Goal: Task Accomplishment & Management: Use online tool/utility

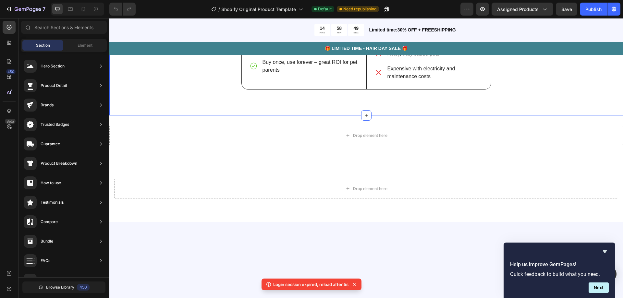
scroll to position [32, 0]
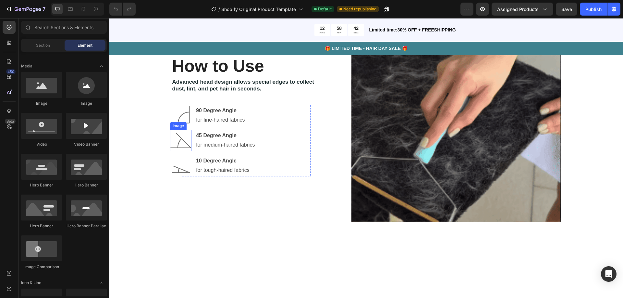
scroll to position [909, 0]
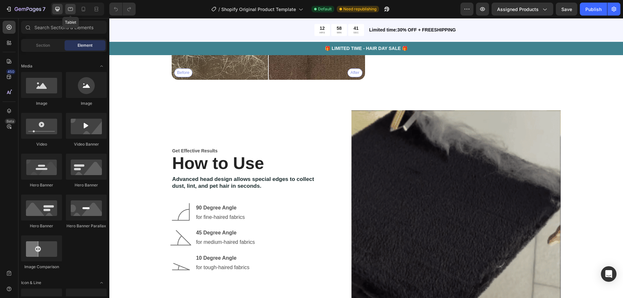
click at [68, 11] on icon at bounding box center [70, 9] width 6 height 6
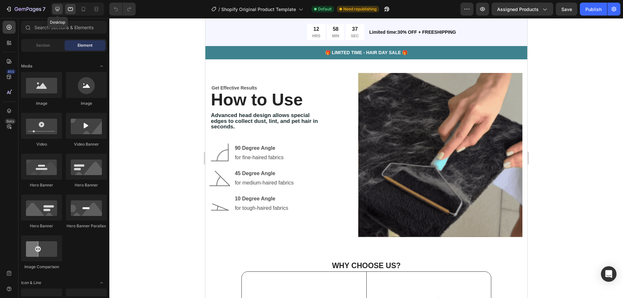
click at [61, 7] on icon at bounding box center [57, 9] width 6 height 6
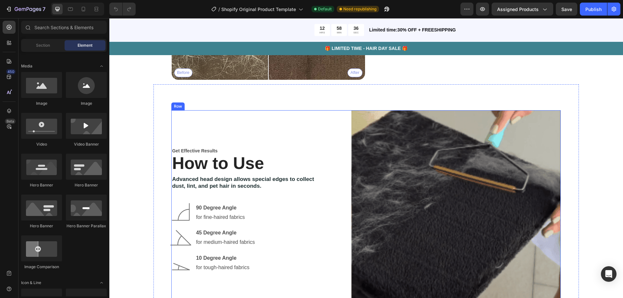
click at [241, 141] on div "Get Effective Results Text Block How to Use Heading Advanced head design allows…" at bounding box center [246, 214] width 150 height 209
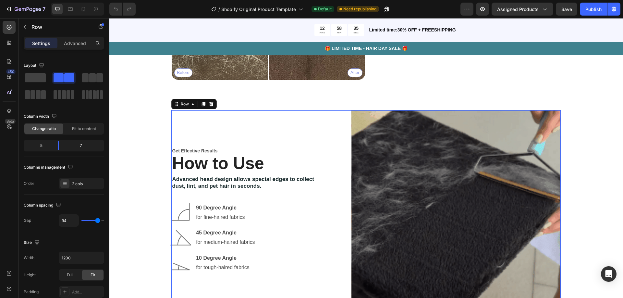
click at [72, 45] on p "Advanced" at bounding box center [75, 43] width 22 height 7
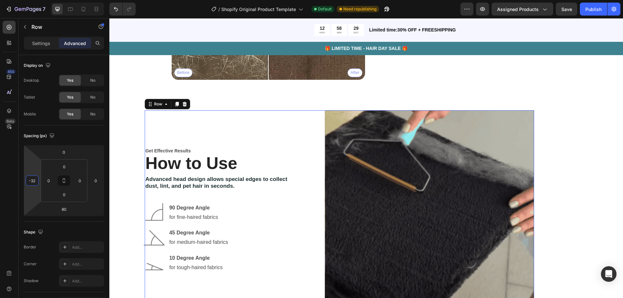
type input "-28"
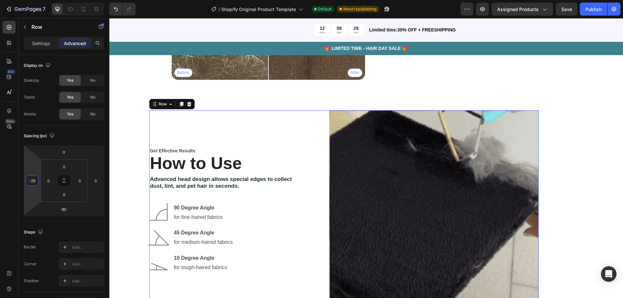
drag, startPoint x: 43, startPoint y: 169, endPoint x: 22, endPoint y: 175, distance: 22.0
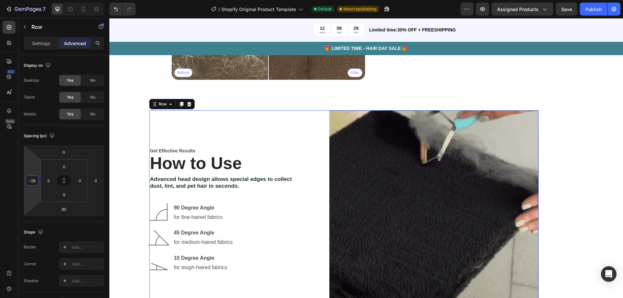
click at [22, 0] on html "7 / Shopify Original Product Template Default Need republishing Preview Assigne…" at bounding box center [311, 0] width 623 height 0
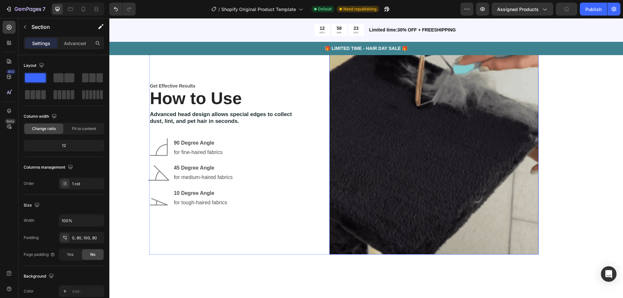
scroll to position [812, 0]
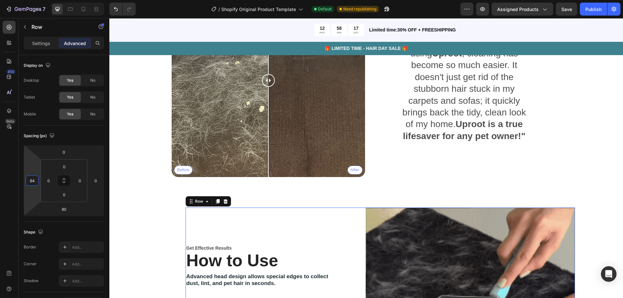
type input "80"
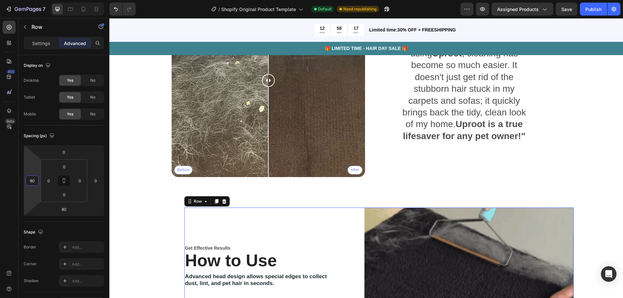
drag, startPoint x: 31, startPoint y: 170, endPoint x: 27, endPoint y: 152, distance: 18.0
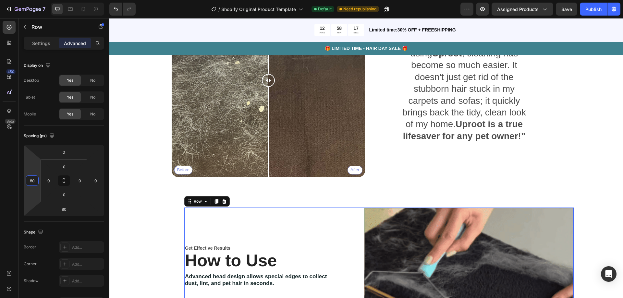
click at [27, 0] on html "7 / Shopify Original Product Template Default Need republishing Preview Assigne…" at bounding box center [311, 0] width 623 height 0
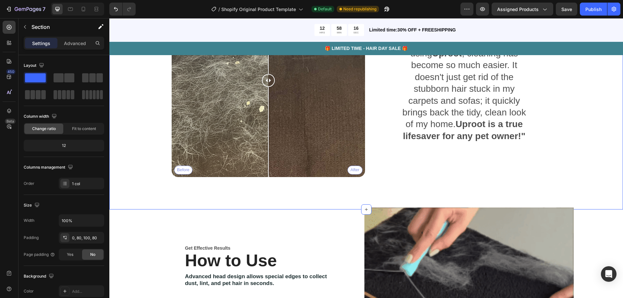
click at [149, 191] on div "Heading Love your pets, not their hair —clean it up in just a swipe ! Text Bloc…" at bounding box center [366, 80] width 514 height 257
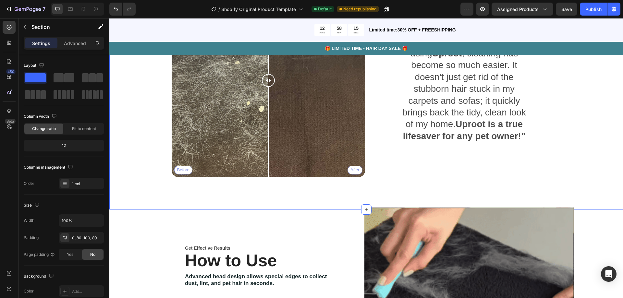
click at [584, 173] on div "Heading Love your pets, not their hair —clean it up in just a swipe ! Text Bloc…" at bounding box center [366, 64] width 462 height 225
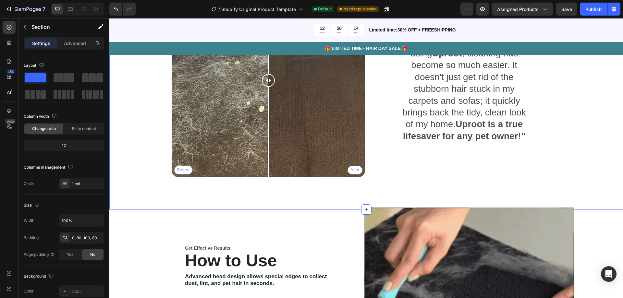
click at [601, 163] on div "Heading Love your pets, not their hair —clean it up in just a swipe ! Text Bloc…" at bounding box center [366, 80] width 514 height 257
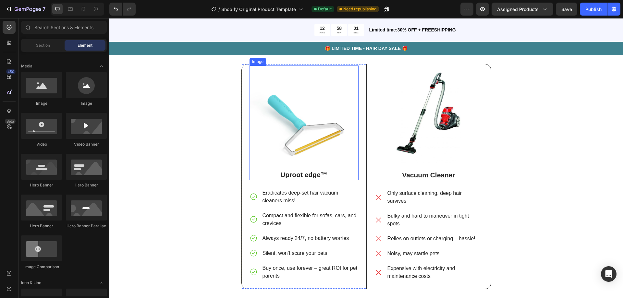
scroll to position [1136, 0]
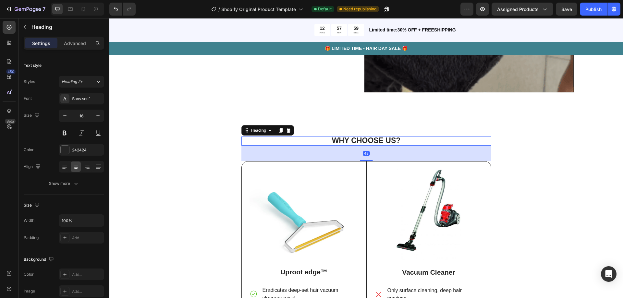
click at [382, 139] on strong "WHY CHOOSE US?" at bounding box center [366, 140] width 69 height 8
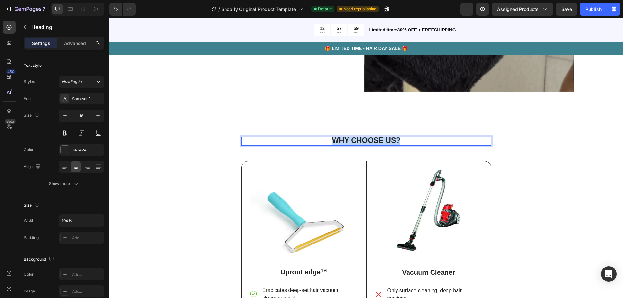
click at [382, 139] on strong "WHY CHOOSE US?" at bounding box center [366, 140] width 69 height 8
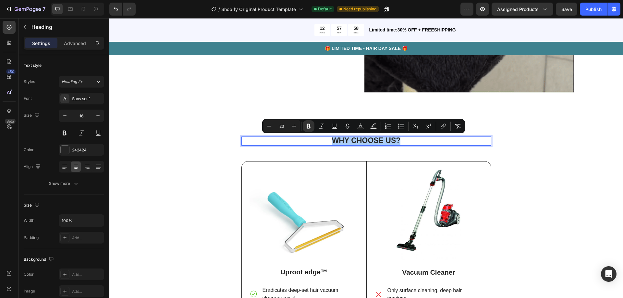
click at [587, 185] on div "WHY CHOOSE US? Heading 48 Image Uproot edge™ Text Block Eradicates deep-set hai…" at bounding box center [366, 267] width 504 height 261
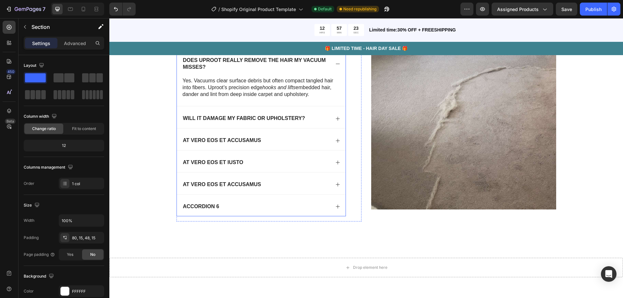
scroll to position [1494, 0]
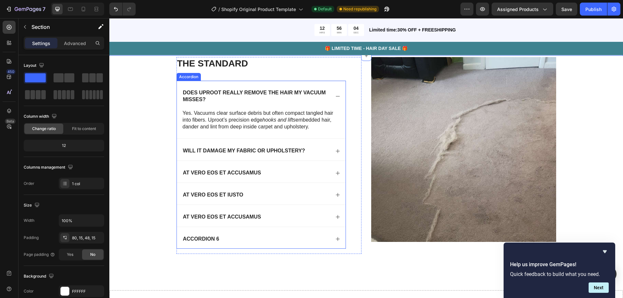
click at [220, 94] on p "Does Uproot really remove the hair my vacuum misses?" at bounding box center [256, 97] width 146 height 14
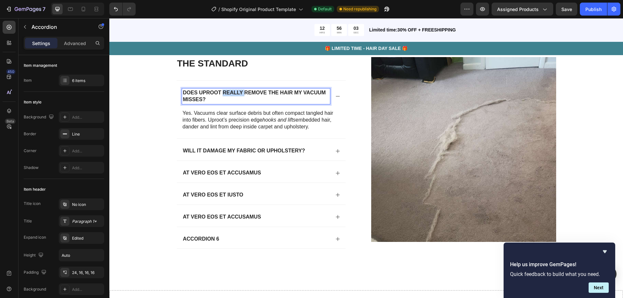
click at [220, 94] on p "Does Uproot really remove the hair my vacuum misses?" at bounding box center [256, 97] width 146 height 14
click at [217, 147] on div "Will it damage my fabric or upholstery?" at bounding box center [244, 151] width 124 height 9
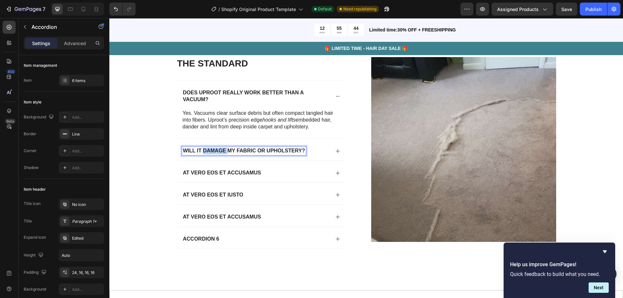
click at [217, 147] on div "Will it damage my fabric or upholstery?" at bounding box center [244, 151] width 124 height 9
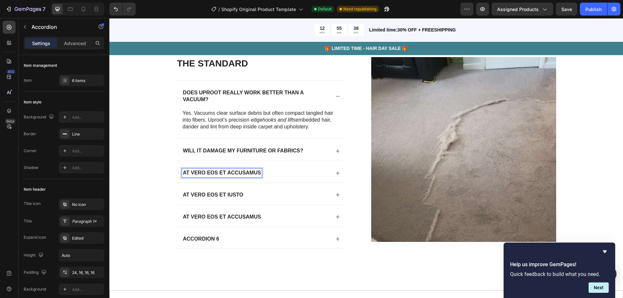
click at [213, 169] on div "At vero eos et accusamus" at bounding box center [222, 173] width 80 height 9
click at [184, 174] on strong "3 What surfaces can I use it on?" at bounding box center [230, 173] width 95 height 6
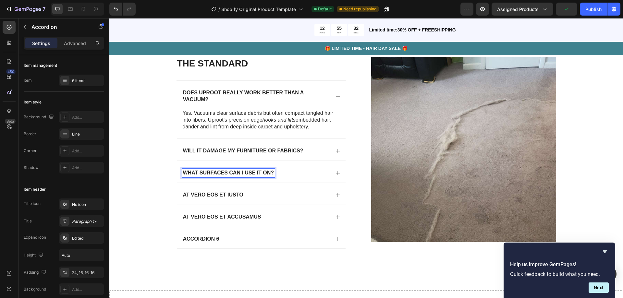
click at [212, 193] on p "At vero eos et iusto" at bounding box center [213, 195] width 60 height 7
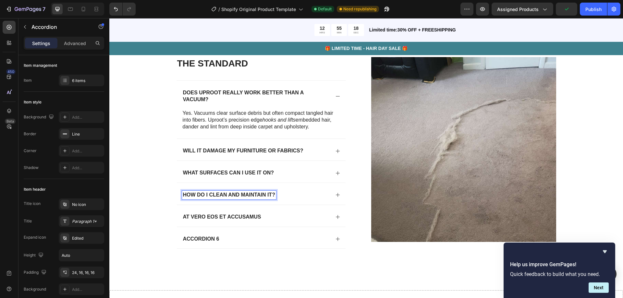
click at [213, 211] on div "At vero eos et accusamus" at bounding box center [261, 216] width 169 height 22
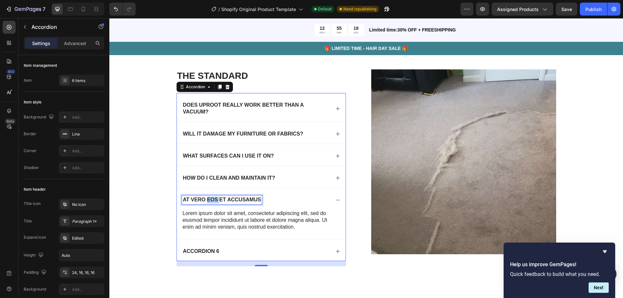
click at [213, 204] on p "At vero eos et accusamus" at bounding box center [222, 200] width 78 height 7
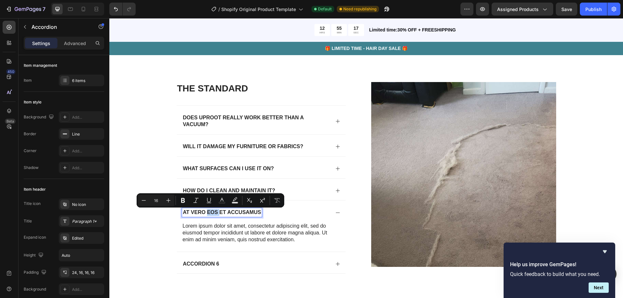
scroll to position [1468, 0]
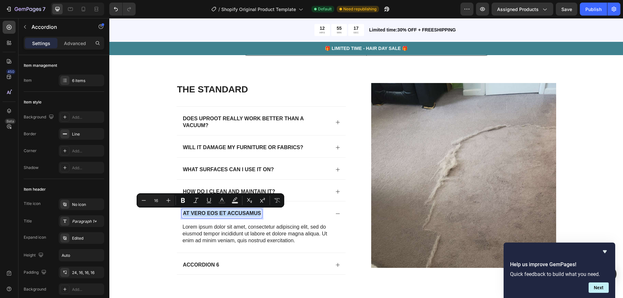
click at [213, 212] on p "At vero eos et accusamus" at bounding box center [222, 213] width 78 height 7
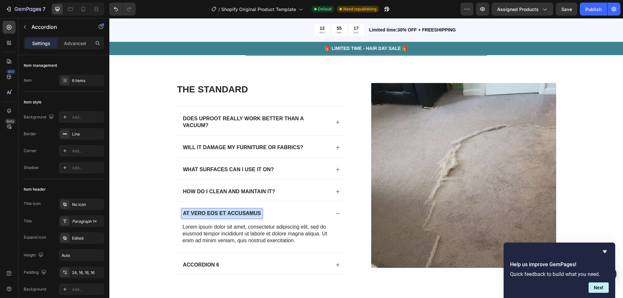
click at [213, 212] on p "At vero eos et accusamus" at bounding box center [222, 213] width 78 height 7
click at [210, 267] on p "Accordion 6" at bounding box center [201, 265] width 36 height 7
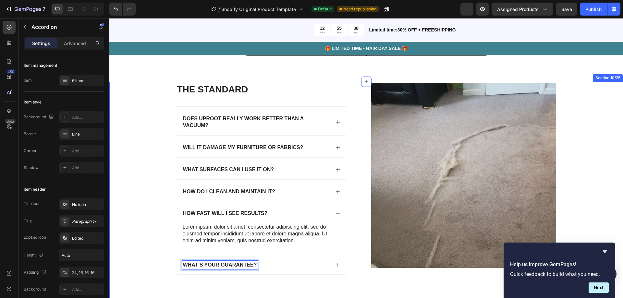
click at [152, 239] on div "The standard Heading Does Uproot really work better than a vacuum? Will it dama…" at bounding box center [366, 186] width 501 height 207
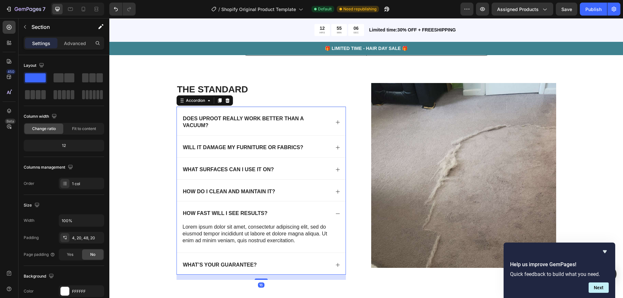
click at [235, 120] on p "Does Uproot really work better than a vacuum?" at bounding box center [256, 123] width 146 height 14
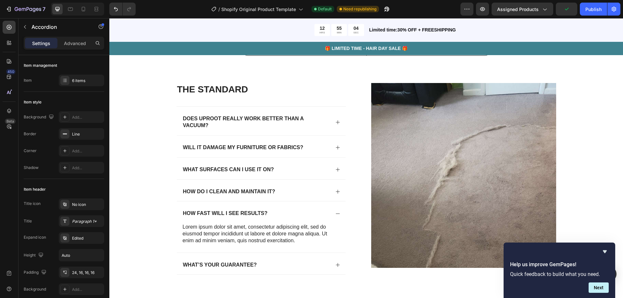
click at [337, 124] on icon at bounding box center [337, 122] width 5 height 5
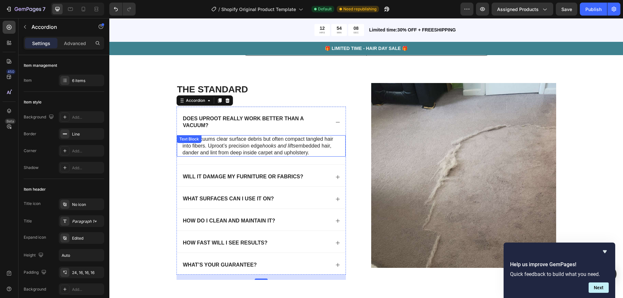
click at [218, 146] on div "Yes. Vacuums clear surface debris but often compact tangled hair into fibers. U…" at bounding box center [261, 145] width 169 height 21
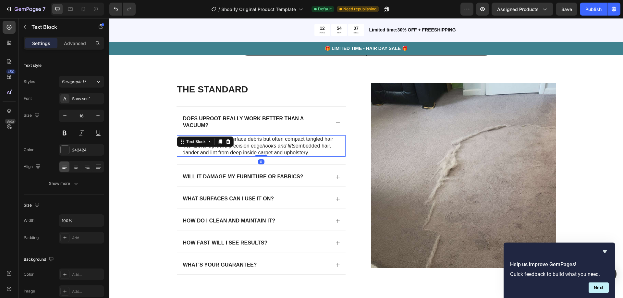
click at [218, 146] on div at bounding box center [221, 142] width 8 height 8
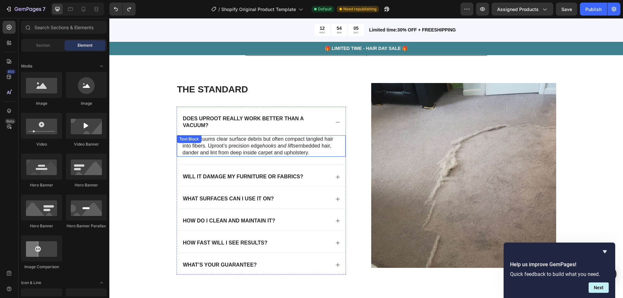
click at [250, 146] on p "Yes. Vacuums clear surface debris but often compact tangled hair into fibers. U…" at bounding box center [261, 146] width 157 height 20
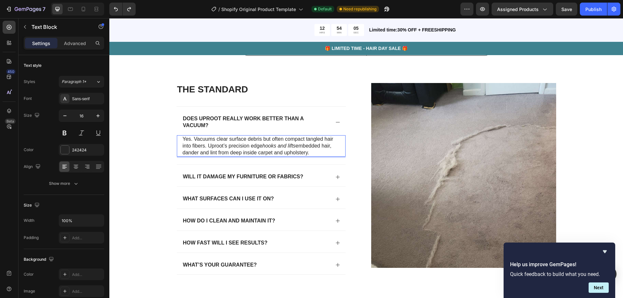
click at [250, 146] on p "Yes. Vacuums clear surface debris but often compact tangled hair into fibers. U…" at bounding box center [261, 146] width 157 height 20
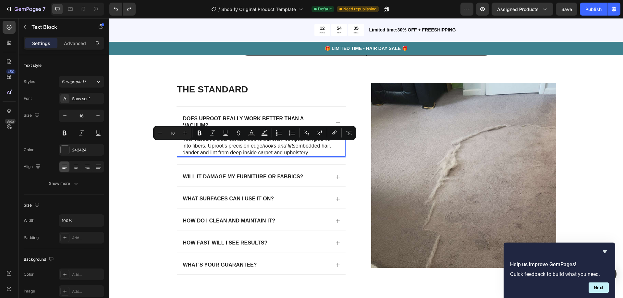
click at [250, 146] on p "Yes. Vacuums clear surface debris but often compact tangled hair into fibers. U…" at bounding box center [261, 146] width 157 height 20
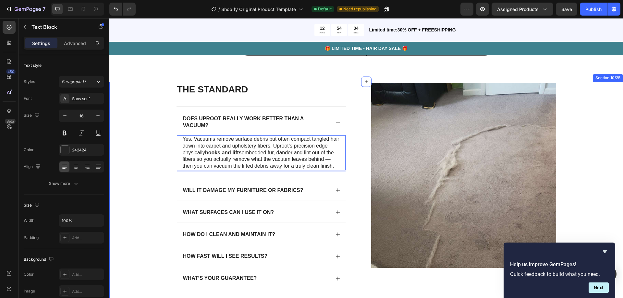
click at [153, 159] on div "The standard Heading Does Uproot really work better than a vacuum? Yes. Vacuums…" at bounding box center [366, 193] width 501 height 221
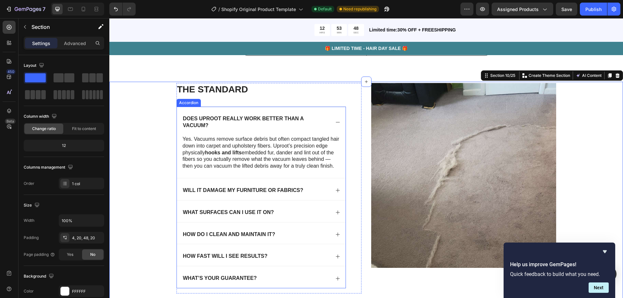
click at [215, 187] on div "Will it damage my furniture or fabrics?" at bounding box center [243, 190] width 122 height 9
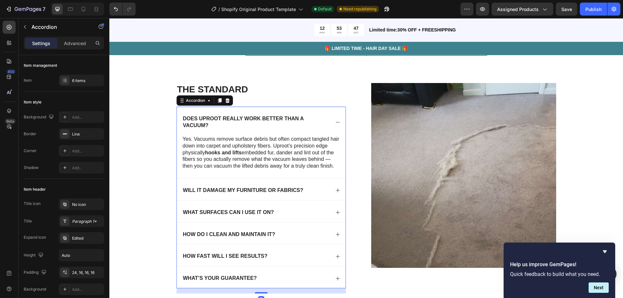
click at [335, 193] on icon at bounding box center [337, 190] width 5 height 5
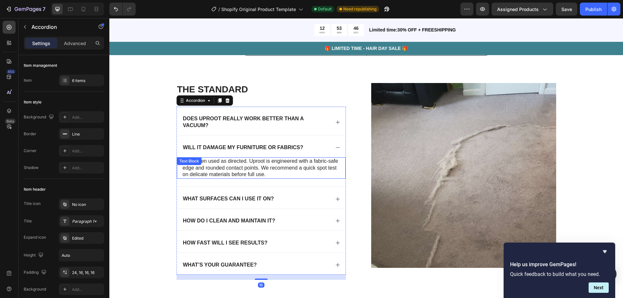
click at [233, 163] on p "No—when used as directed. Uproot is engineered with a fabric-safe edge and roun…" at bounding box center [261, 168] width 157 height 20
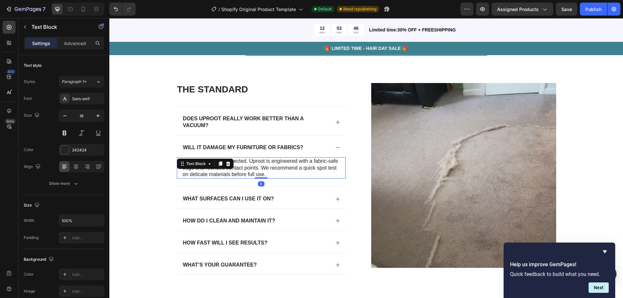
click at [251, 167] on p "No—when used as directed. Uproot is engineered with a fabric-safe edge and roun…" at bounding box center [261, 168] width 157 height 20
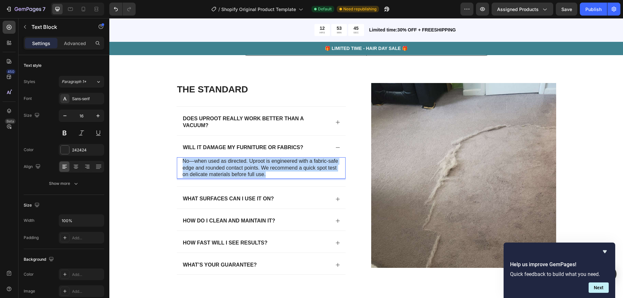
click at [251, 167] on p "No—when used as directed. Uproot is engineered with a fabric-safe edge and roun…" at bounding box center [261, 168] width 157 height 20
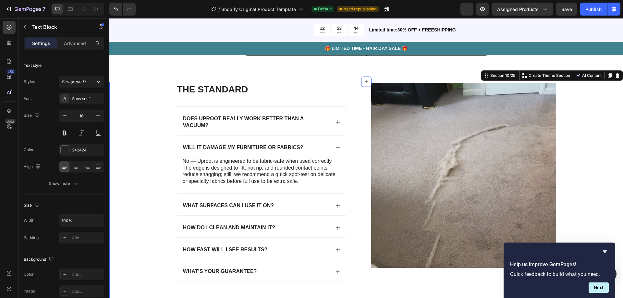
click at [164, 170] on div "The standard Heading Does Uproot really work better than a vacuum? Will it dama…" at bounding box center [366, 190] width 501 height 214
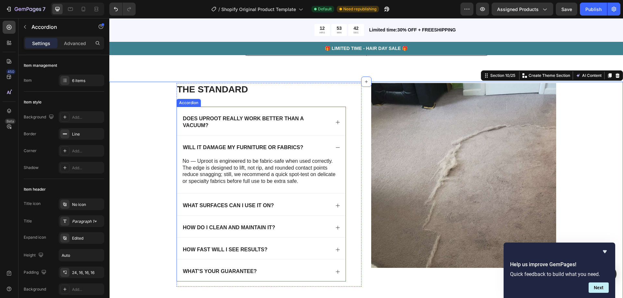
click at [284, 205] on div "What surfaces can I use it on?" at bounding box center [256, 206] width 148 height 9
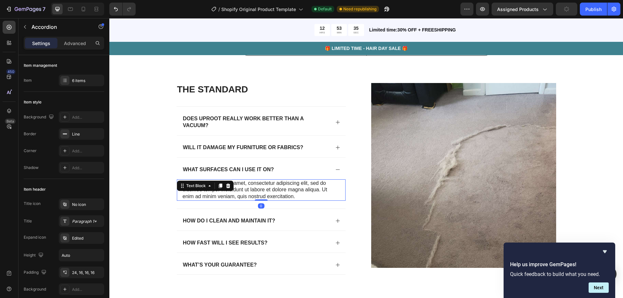
click at [240, 190] on p "Lorem ipsum dolor sit amet, consectetur adipiscing elit, sed do eiusmod tempor …" at bounding box center [261, 190] width 157 height 20
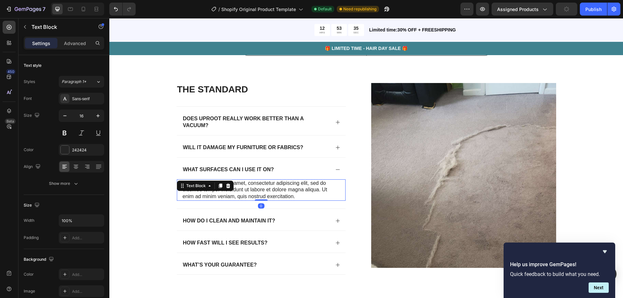
click at [240, 190] on p "Lorem ipsum dolor sit amet, consectetur adipiscing elit, sed do eiusmod tempor …" at bounding box center [261, 190] width 157 height 20
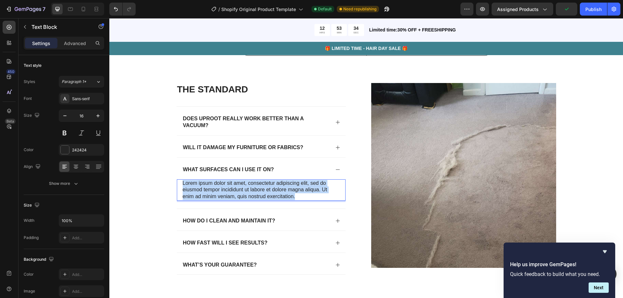
click at [240, 190] on p "Lorem ipsum dolor sit amet, consectetur adipiscing elit, sed do eiusmod tempor …" at bounding box center [261, 190] width 157 height 20
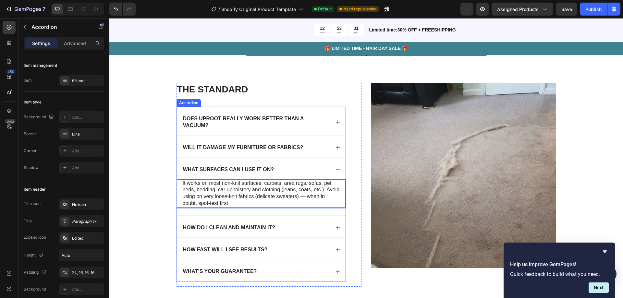
click at [338, 228] on icon at bounding box center [337, 227] width 5 height 5
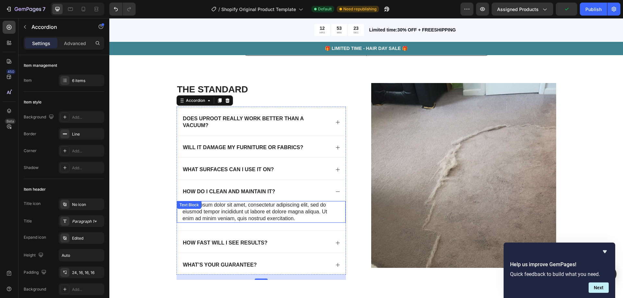
click at [210, 210] on div "Lorem ipsum dolor sit amet, consectetur adipiscing elit, sed do eiusmod tempor …" at bounding box center [261, 211] width 169 height 21
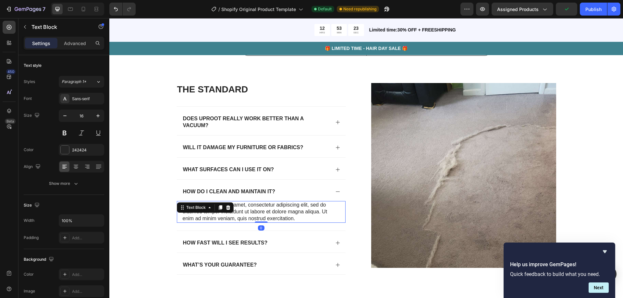
click at [241, 213] on p "Lorem ipsum dolor sit amet, consectetur adipiscing elit, sed do eiusmod tempor …" at bounding box center [261, 212] width 157 height 20
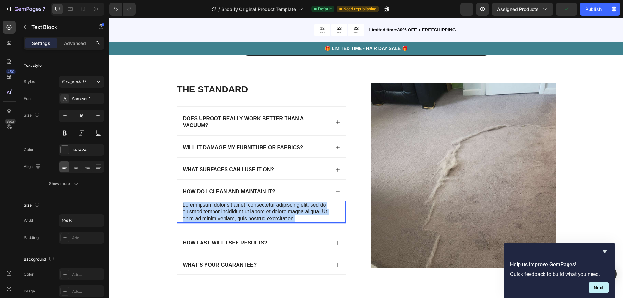
click at [241, 213] on p "Lorem ipsum dolor sit amet, consectetur adipiscing elit, sed do eiusmod tempor …" at bounding box center [261, 212] width 157 height 20
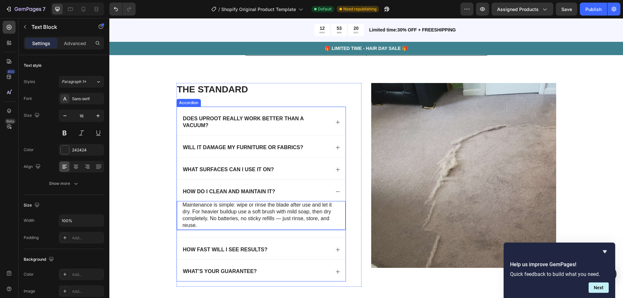
click at [335, 249] on icon at bounding box center [337, 249] width 5 height 5
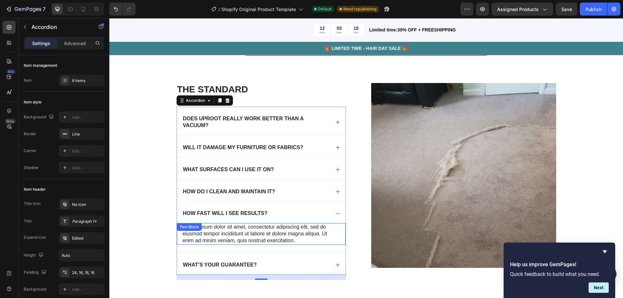
click at [207, 232] on div "Lorem ipsum dolor sit amet, consectetur adipiscing elit, sed do eiusmod tempor …" at bounding box center [261, 233] width 169 height 21
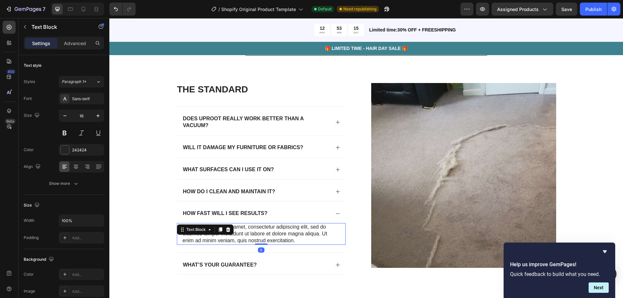
click at [207, 232] on icon at bounding box center [209, 229] width 5 height 5
click at [239, 234] on p "Lorem ipsum dolor sit amet, consectetur adipiscing elit, sed do eiusmod tempor …" at bounding box center [261, 234] width 157 height 20
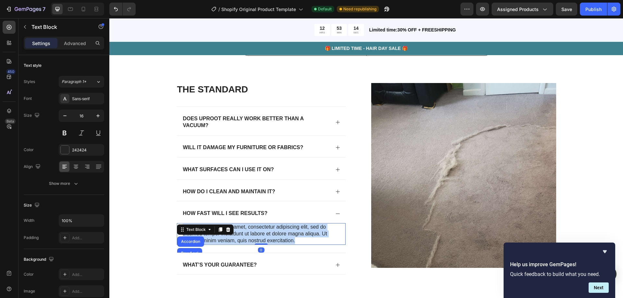
click at [239, 234] on p "Lorem ipsum dolor sit amet, consectetur adipiscing elit, sed do eiusmod tempor …" at bounding box center [261, 234] width 157 height 20
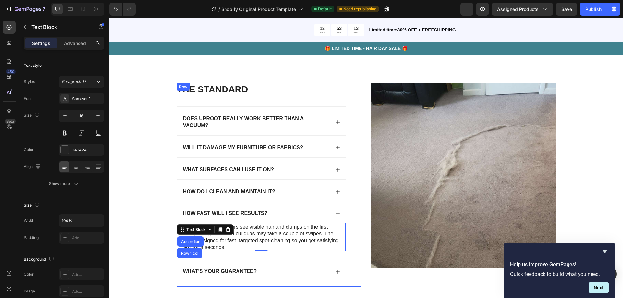
scroll to position [1533, 0]
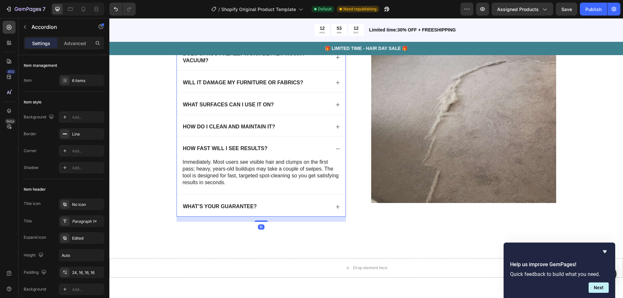
click at [247, 205] on p "What’s your guarantee?" at bounding box center [220, 207] width 74 height 7
click at [331, 205] on div "What’s your guarantee?" at bounding box center [261, 206] width 169 height 22
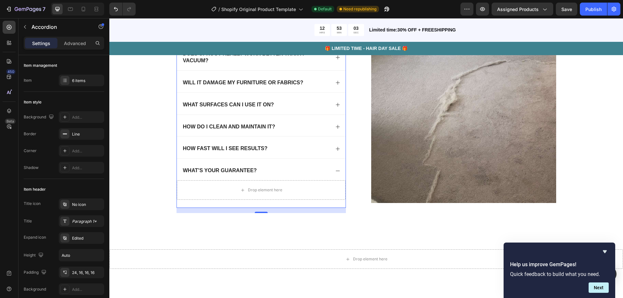
click at [335, 171] on icon at bounding box center [337, 171] width 5 height 5
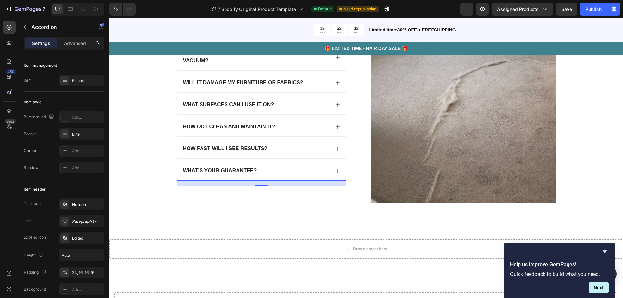
click at [336, 170] on icon at bounding box center [338, 171] width 4 height 4
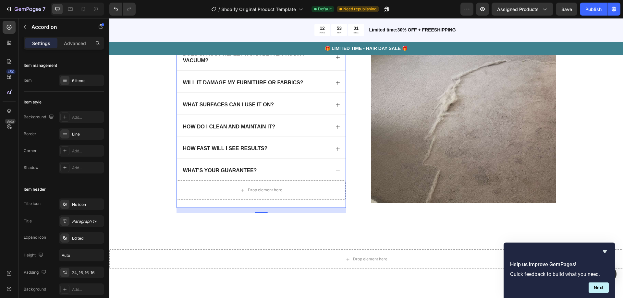
click at [78, 50] on div "Settings Advanced" at bounding box center [64, 46] width 91 height 19
click at [78, 47] on div "Advanced" at bounding box center [75, 43] width 32 height 10
type input "100%"
type input "100"
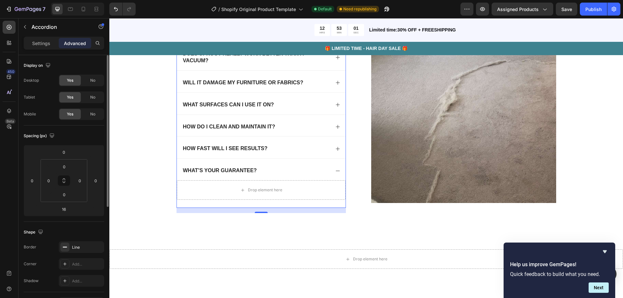
click at [50, 42] on p "Settings" at bounding box center [41, 43] width 18 height 7
type input "0"
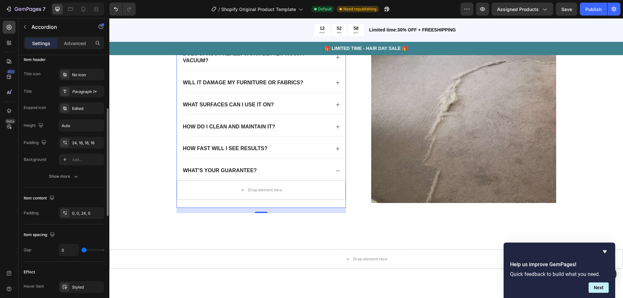
scroll to position [0, 0]
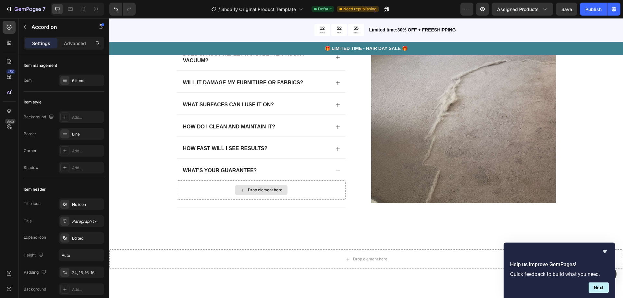
click at [267, 190] on div "Drop element here" at bounding box center [265, 190] width 34 height 5
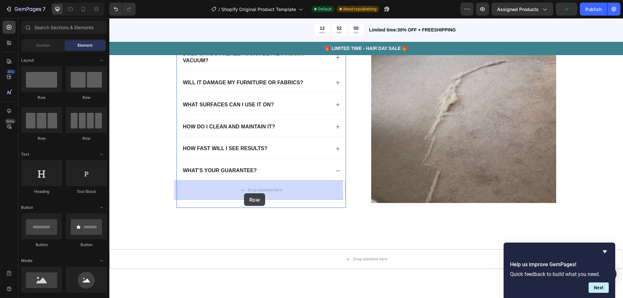
drag, startPoint x: 220, startPoint y: 188, endPoint x: 244, endPoint y: 193, distance: 25.2
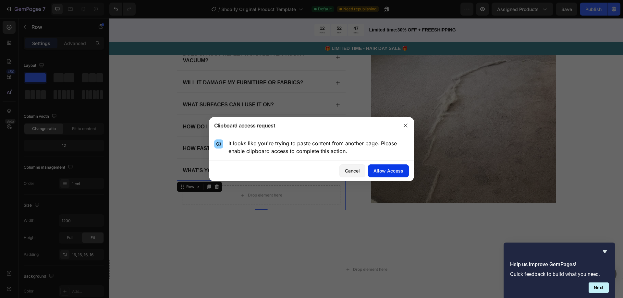
click at [384, 171] on div "Allow Access" at bounding box center [389, 171] width 30 height 7
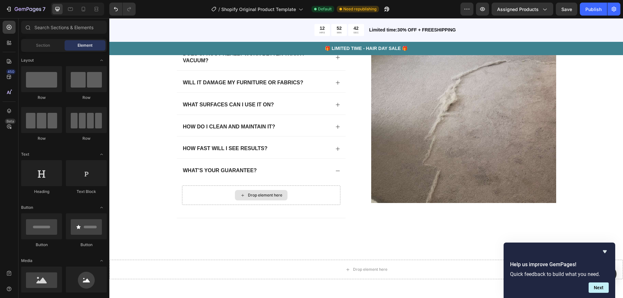
click at [266, 197] on div "Drop element here" at bounding box center [265, 195] width 34 height 5
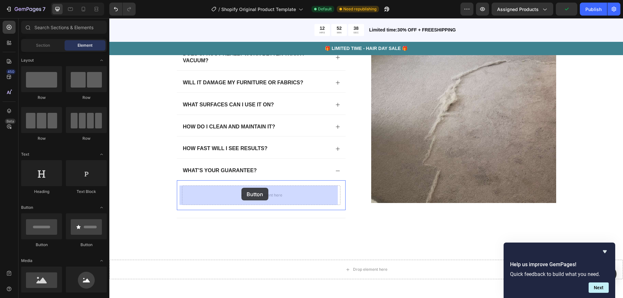
drag, startPoint x: 158, startPoint y: 243, endPoint x: 242, endPoint y: 188, distance: 100.1
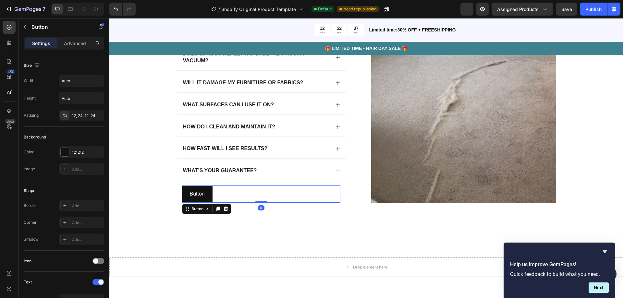
click at [265, 192] on div "Button Button 0" at bounding box center [261, 194] width 158 height 17
click at [264, 192] on div "Button Button 0" at bounding box center [261, 194] width 158 height 17
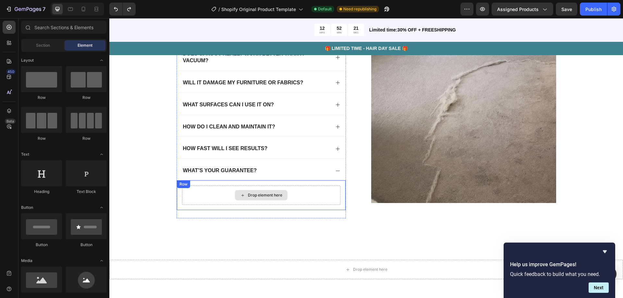
click at [251, 194] on div "Drop element here" at bounding box center [265, 195] width 34 height 5
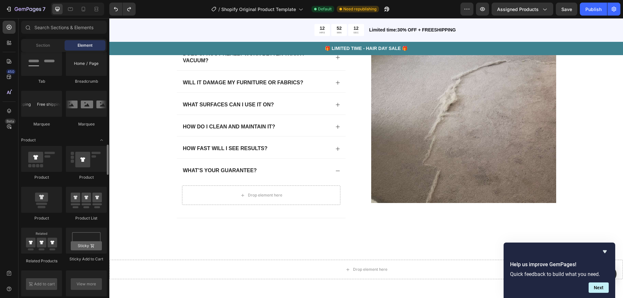
scroll to position [812, 0]
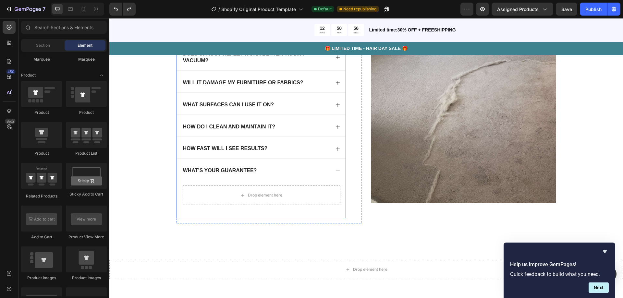
click at [237, 169] on p "What’s your guarantee?" at bounding box center [220, 171] width 74 height 7
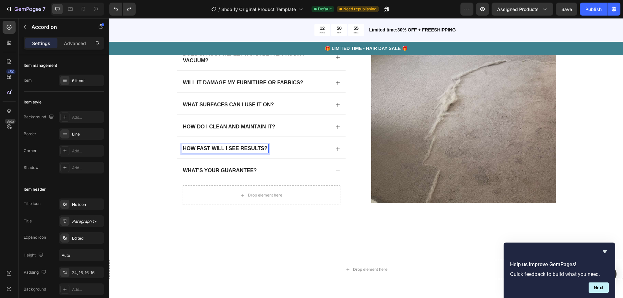
click at [332, 148] on div "How fast will I see results?" at bounding box center [261, 148] width 169 height 22
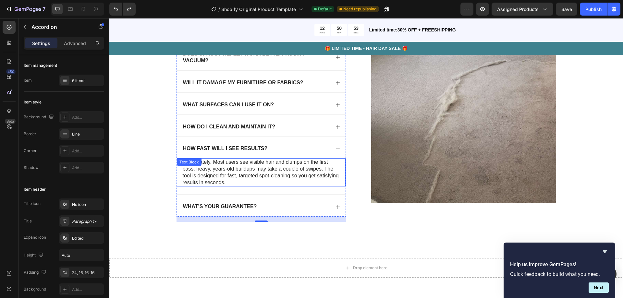
drag, startPoint x: 300, startPoint y: 174, endPoint x: 301, endPoint y: 178, distance: 3.7
click at [300, 175] on p "Immediately. Most users see visible hair and clumps on the first pass; heavy, y…" at bounding box center [261, 172] width 157 height 27
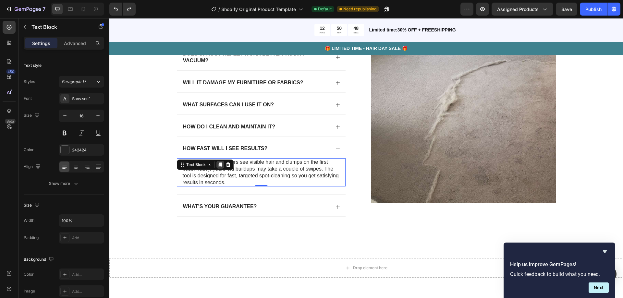
click at [218, 165] on icon at bounding box center [220, 164] width 5 height 5
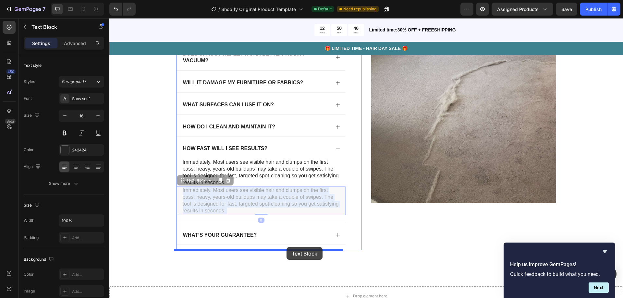
drag, startPoint x: 290, startPoint y: 211, endPoint x: 287, endPoint y: 247, distance: 36.5
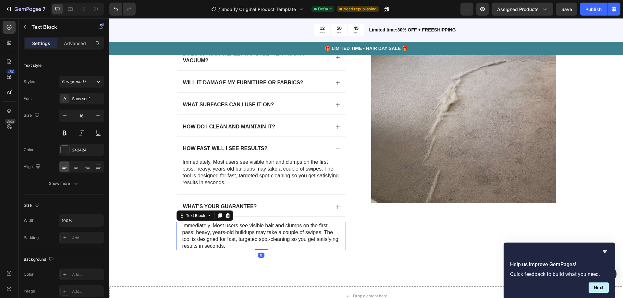
click at [261, 228] on p "Immediately. Most users see visible hair and clumps on the first pass; heavy, y…" at bounding box center [261, 236] width 158 height 27
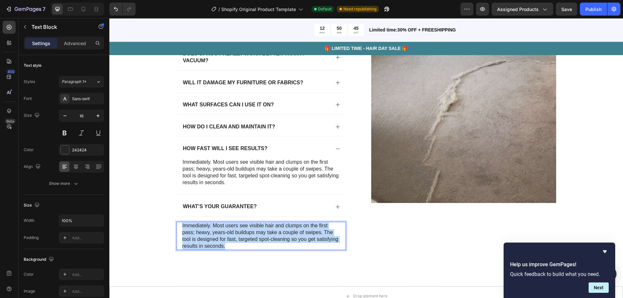
click at [261, 228] on p "Immediately. Most users see visible hair and clumps on the first pass; heavy, y…" at bounding box center [261, 236] width 158 height 27
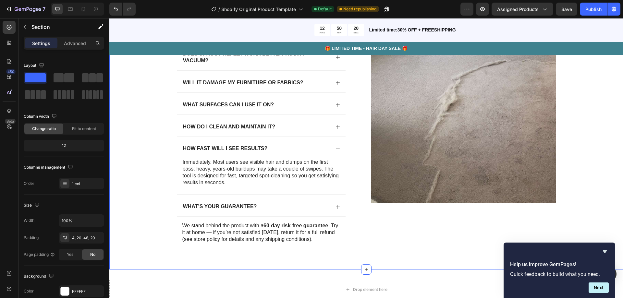
click at [161, 188] on div "The standard Heading Does Uproot really work better than a vacuum? Will it dama…" at bounding box center [366, 136] width 501 height 236
click at [335, 149] on icon at bounding box center [337, 148] width 5 height 5
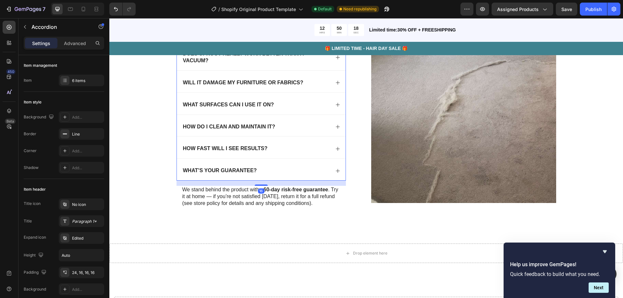
click at [335, 172] on icon at bounding box center [337, 171] width 5 height 5
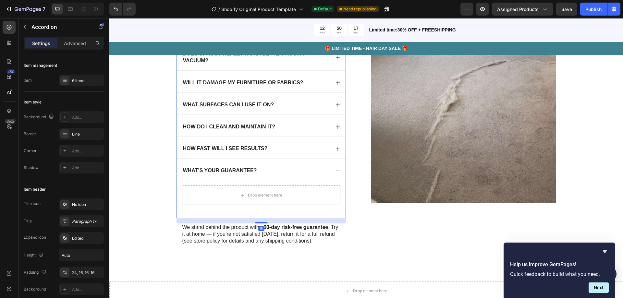
click at [335, 172] on icon at bounding box center [337, 171] width 5 height 5
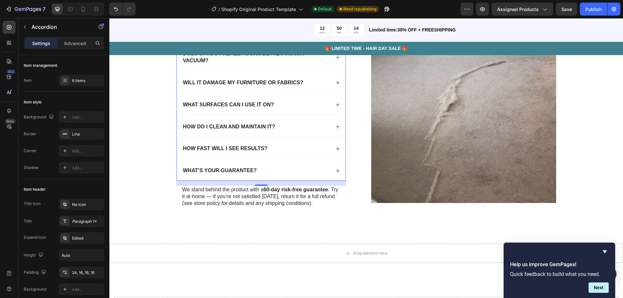
click at [336, 171] on icon at bounding box center [338, 171] width 4 height 4
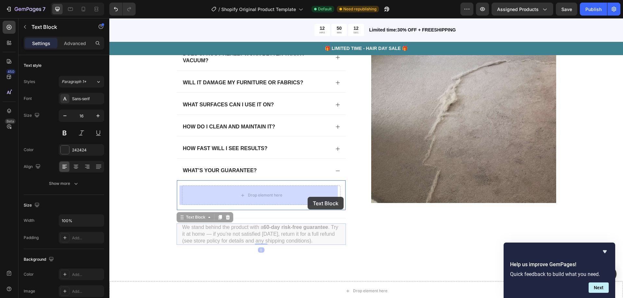
drag, startPoint x: 334, startPoint y: 241, endPoint x: 315, endPoint y: 205, distance: 40.2
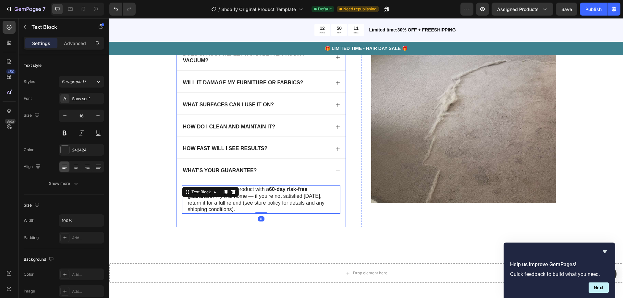
click at [336, 171] on icon at bounding box center [338, 171] width 4 height 0
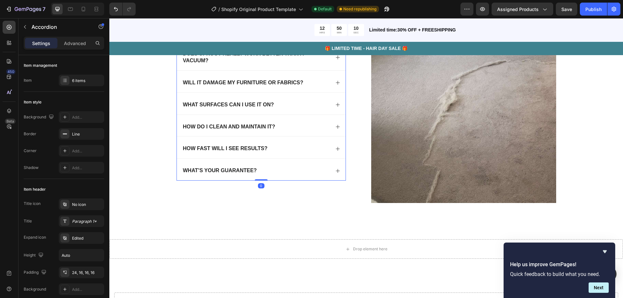
scroll to position [1435, 0]
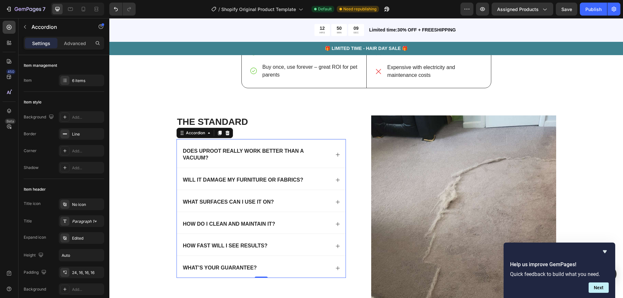
click at [338, 155] on div "Does Uproot really work better than a vacuum?" at bounding box center [261, 153] width 169 height 29
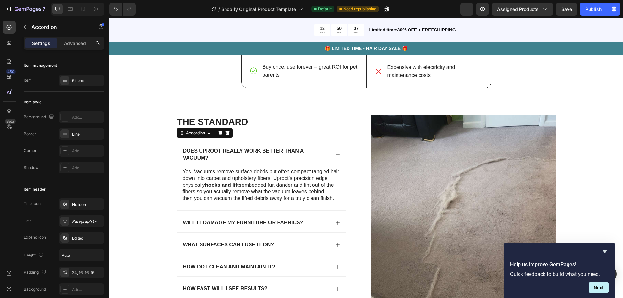
click at [338, 156] on icon at bounding box center [337, 154] width 5 height 5
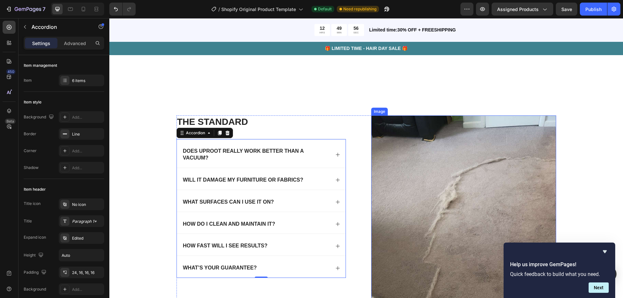
scroll to position [1565, 0]
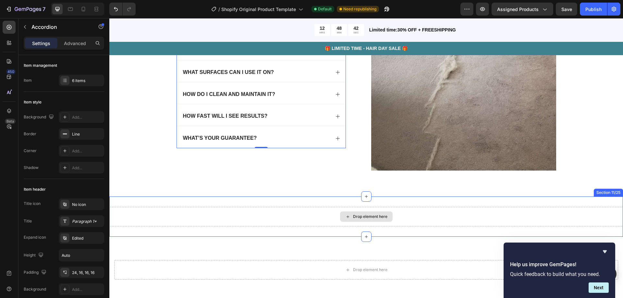
click at [293, 222] on div "Drop element here" at bounding box center [366, 216] width 514 height 19
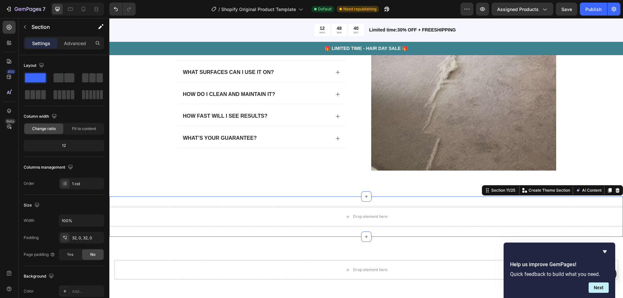
drag, startPoint x: 373, startPoint y: 227, endPoint x: 370, endPoint y: 218, distance: 9.3
click at [372, 226] on div "Drop element here Section 11/25 You can create reusable sections Create Theme S…" at bounding box center [366, 217] width 514 height 40
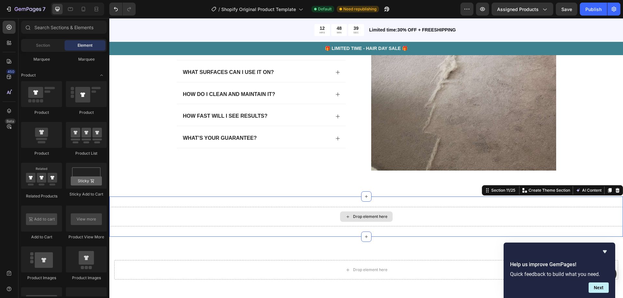
click at [370, 218] on div "Drop element here" at bounding box center [370, 216] width 34 height 5
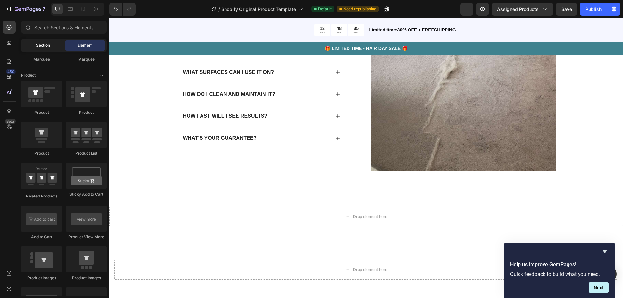
click at [47, 47] on span "Section" at bounding box center [43, 46] width 14 height 6
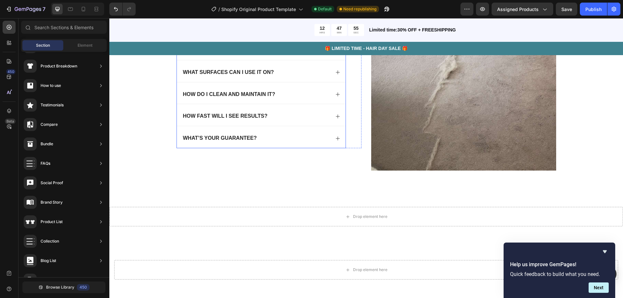
scroll to position [1435, 0]
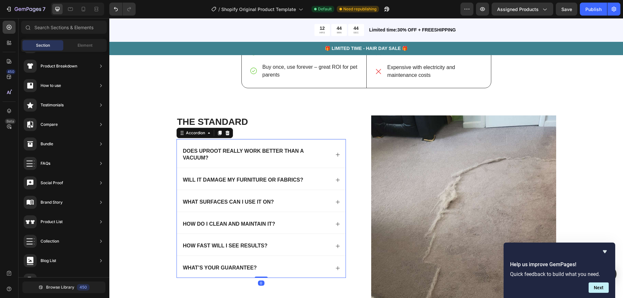
click at [335, 157] on icon at bounding box center [337, 154] width 5 height 5
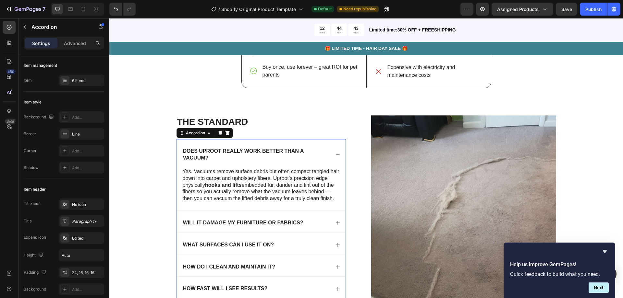
click at [335, 157] on icon at bounding box center [337, 154] width 5 height 5
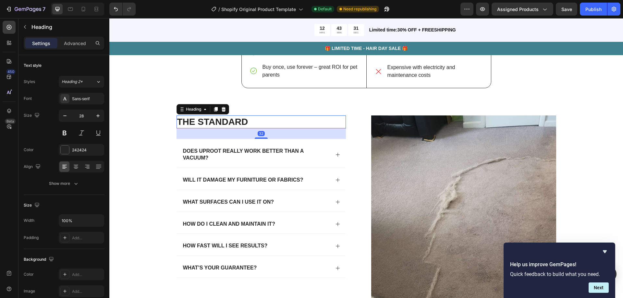
click at [214, 116] on h2 "The standard" at bounding box center [261, 122] width 169 height 13
click at [214, 116] on p "The standard" at bounding box center [261, 122] width 168 height 12
click at [237, 120] on p "Everything You Need to Know" at bounding box center [261, 122] width 168 height 12
click at [67, 43] on p "Advanced" at bounding box center [75, 43] width 22 height 7
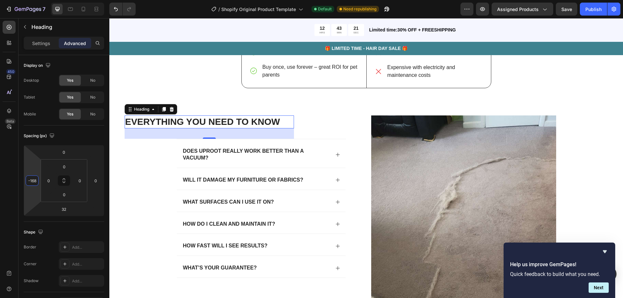
type input "-170"
drag, startPoint x: 44, startPoint y: 170, endPoint x: 56, endPoint y: 200, distance: 32.1
click at [56, 0] on html "7 / Shopify Original Product Template Default Need republishing Preview Assigne…" at bounding box center [311, 0] width 623 height 0
click at [153, 180] on div "Everything You Need to Know Heading 32 Does Uproot really work better than a va…" at bounding box center [366, 213] width 501 height 195
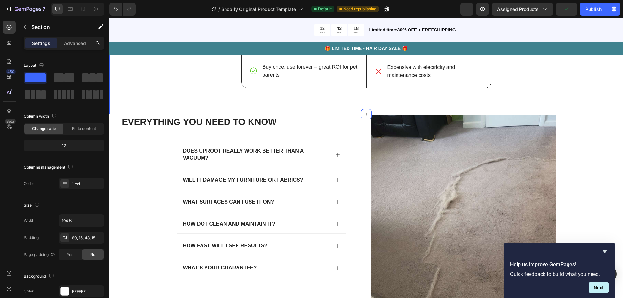
click at [561, 170] on div "Everything You Need to Know Heading Does Uproot really work better than a vacuu…" at bounding box center [366, 213] width 501 height 195
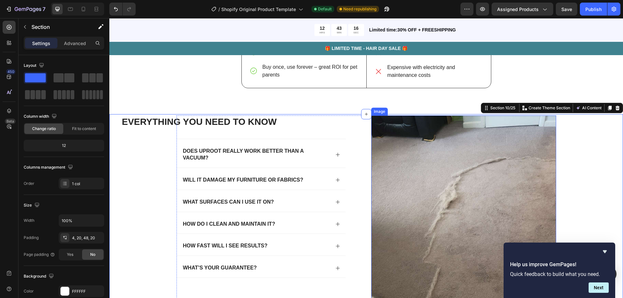
scroll to position [1565, 0]
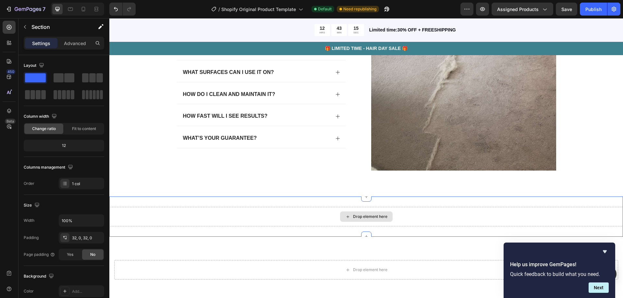
click at [392, 207] on div "Drop element here" at bounding box center [366, 216] width 514 height 19
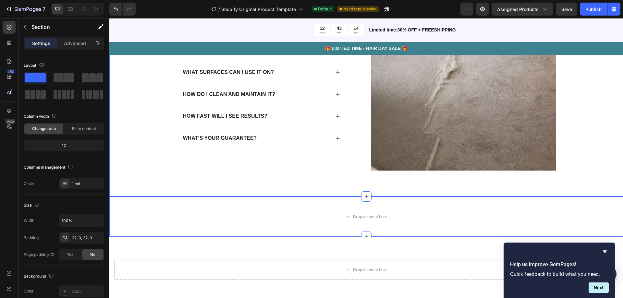
scroll to position [1403, 0]
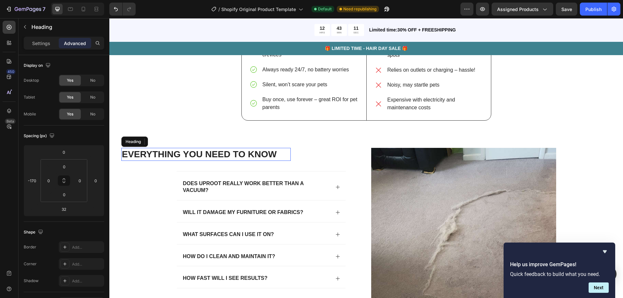
click at [143, 154] on p "Everything You Need to Know" at bounding box center [206, 155] width 168 height 12
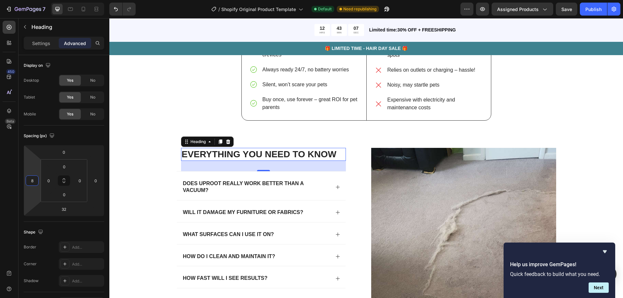
type input "6"
drag, startPoint x: 30, startPoint y: 157, endPoint x: 32, endPoint y: 138, distance: 19.9
click at [32, 0] on html "7 / Shopify Original Product Template Default Need republishing Preview Assigne…" at bounding box center [311, 0] width 623 height 0
click at [160, 94] on div "WHY CHOOSE US? Heading Image Uproot edge™ Text Block Eradicates deep-set hair v…" at bounding box center [366, 0] width 504 height 261
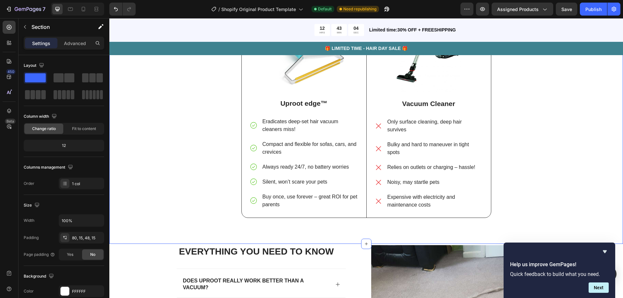
scroll to position [1370, 0]
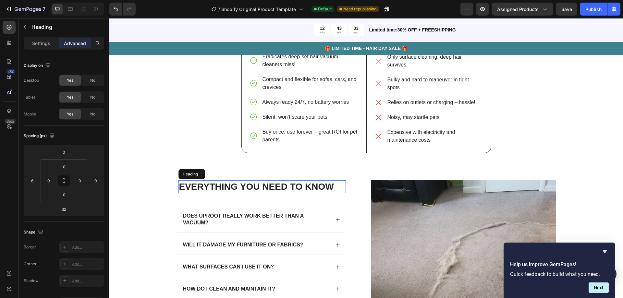
drag, startPoint x: 237, startPoint y: 186, endPoint x: 230, endPoint y: 189, distance: 7.0
click at [237, 187] on p "Everything You Need to Know" at bounding box center [262, 187] width 166 height 12
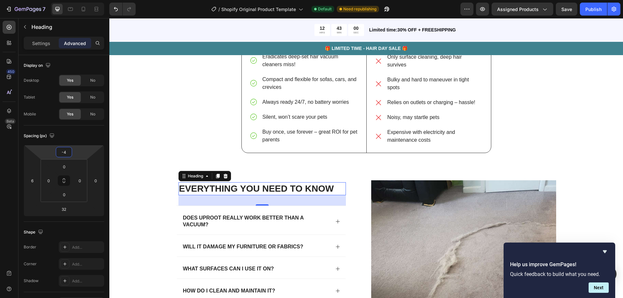
type input "-8"
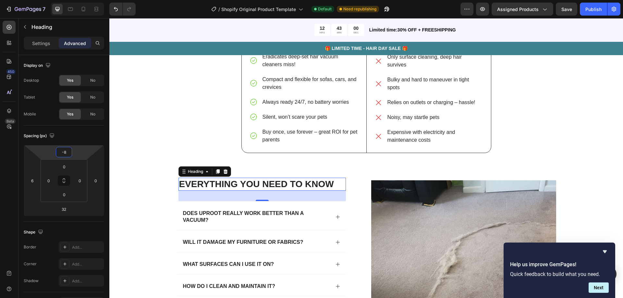
drag, startPoint x: 75, startPoint y: 157, endPoint x: 78, endPoint y: 159, distance: 3.8
click at [78, 0] on html "7 / Shopify Original Product Template Default Need republishing Preview Assigne…" at bounding box center [311, 0] width 623 height 0
click at [77, 0] on html "7 / Shopify Original Product Template Default Need republishing Preview Assigne…" at bounding box center [311, 0] width 623 height 0
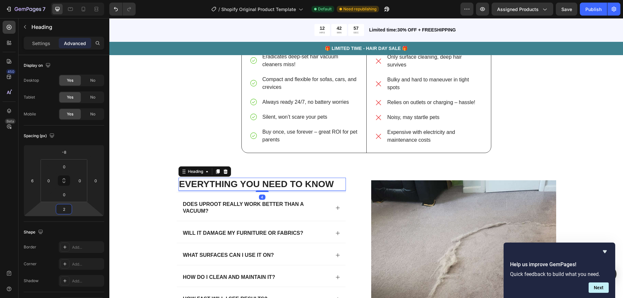
type input "0"
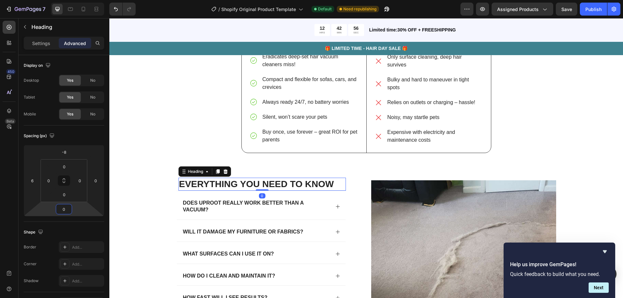
drag, startPoint x: 76, startPoint y: 210, endPoint x: 78, endPoint y: 216, distance: 5.4
click at [78, 0] on html "7 / Shopify Original Product Template Default Need republishing Preview Assigne…" at bounding box center [311, 0] width 623 height 0
click at [168, 137] on div "WHY CHOOSE US? Heading Image Uproot edge™ Text Block Eradicates deep-set hair v…" at bounding box center [366, 33] width 504 height 261
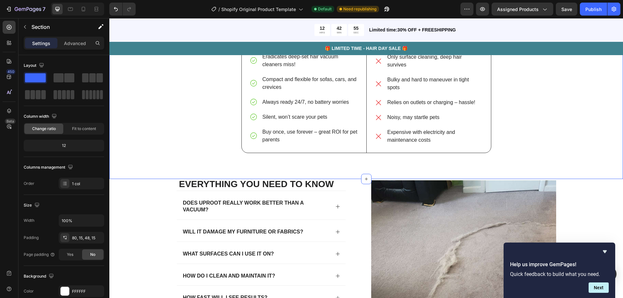
scroll to position [1468, 0]
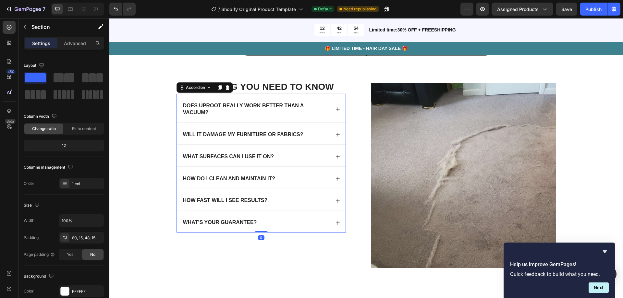
click at [269, 111] on p "Does Uproot really work better than a vacuum?" at bounding box center [256, 110] width 146 height 14
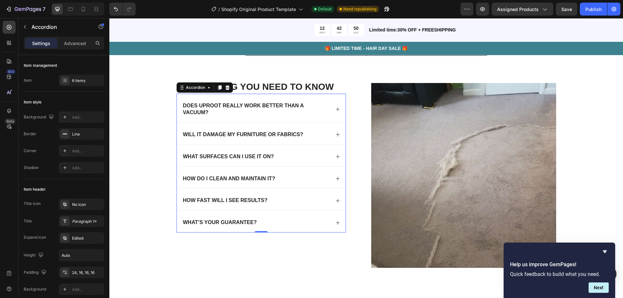
click at [335, 109] on icon at bounding box center [337, 109] width 5 height 5
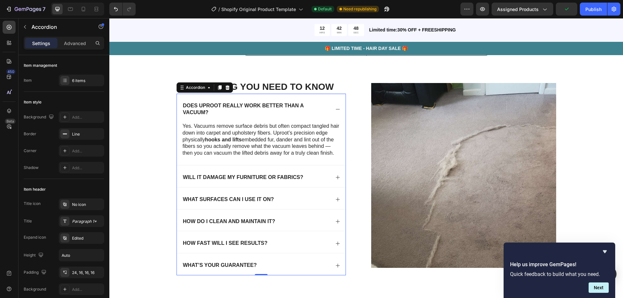
click at [335, 109] on icon at bounding box center [337, 109] width 5 height 5
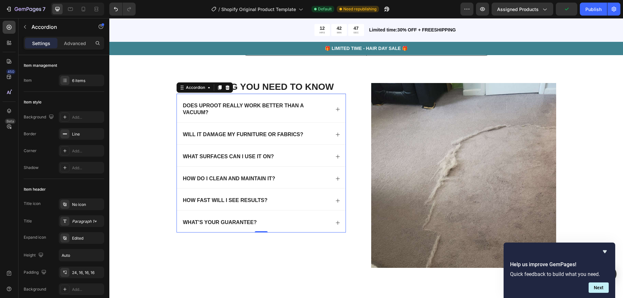
scroll to position [1598, 0]
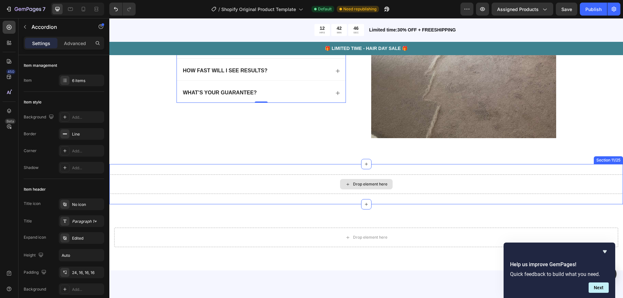
click at [363, 183] on div "Drop element here" at bounding box center [370, 184] width 34 height 5
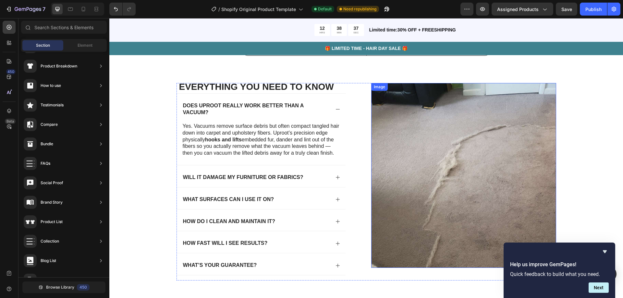
scroll to position [1435, 0]
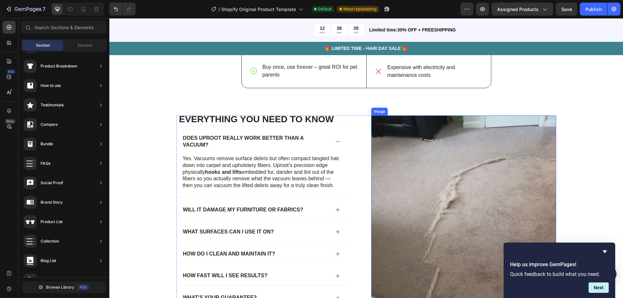
click at [531, 224] on img at bounding box center [463, 208] width 185 height 185
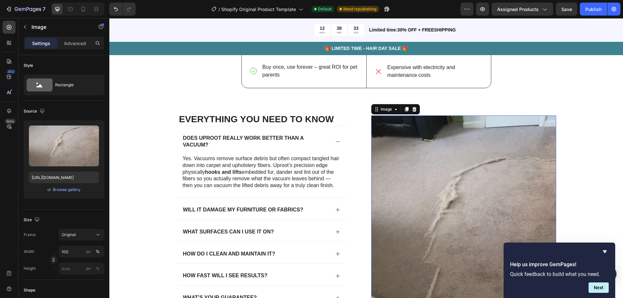
click at [77, 49] on div "Settings Advanced" at bounding box center [64, 46] width 91 height 19
click at [77, 46] on p "Advanced" at bounding box center [75, 43] width 22 height 7
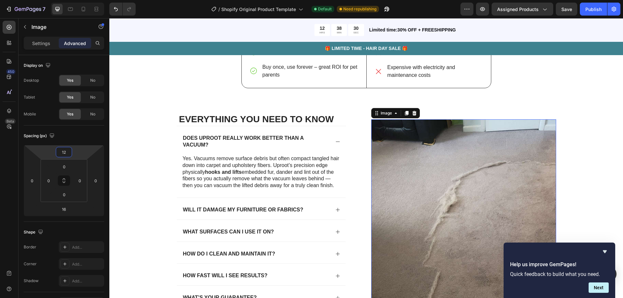
type input "10"
click at [75, 0] on html "7 / Shopify Original Product Template Default Need republishing Preview Assigne…" at bounding box center [311, 0] width 623 height 0
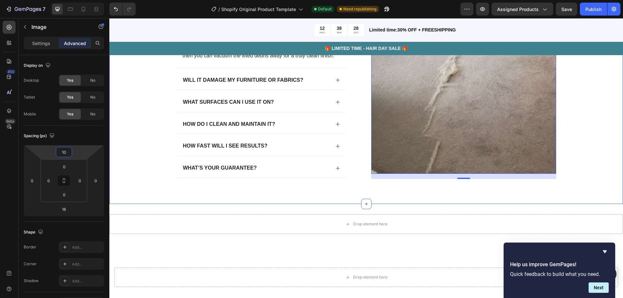
scroll to position [1533, 0]
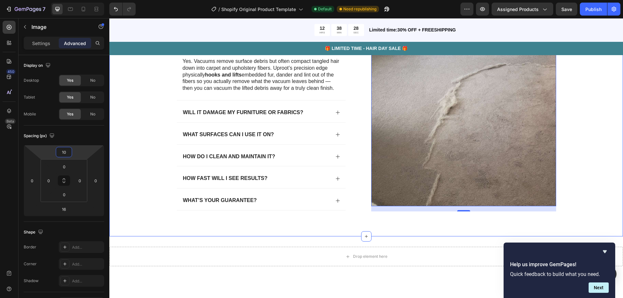
click at [602, 163] on div "Everything You Need to Know Heading Does Uproot really work better than a vacuu…" at bounding box center [366, 119] width 501 height 203
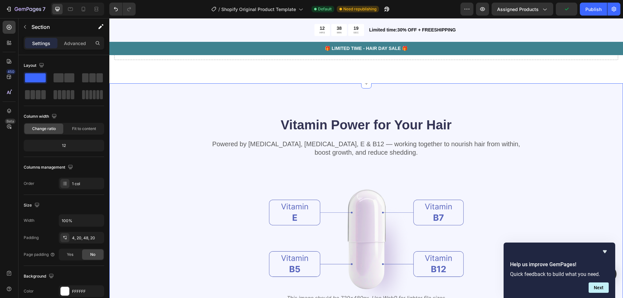
scroll to position [1663, 0]
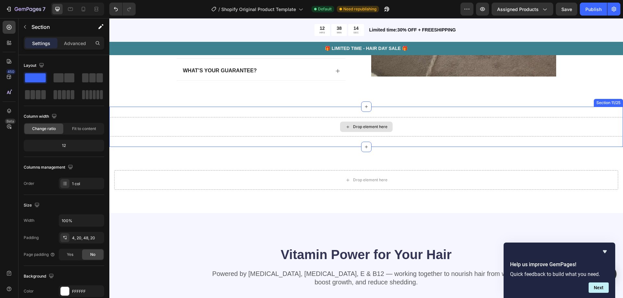
drag, startPoint x: 379, startPoint y: 124, endPoint x: 348, endPoint y: 116, distance: 31.7
click at [378, 123] on div "Drop element here" at bounding box center [366, 127] width 53 height 10
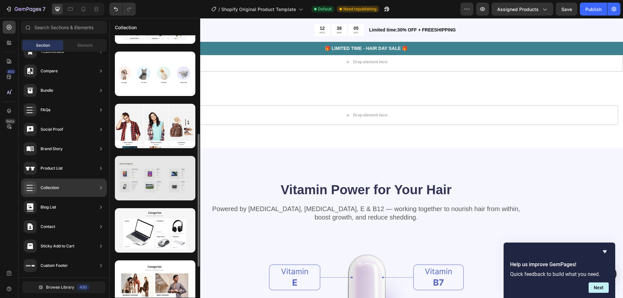
scroll to position [256, 0]
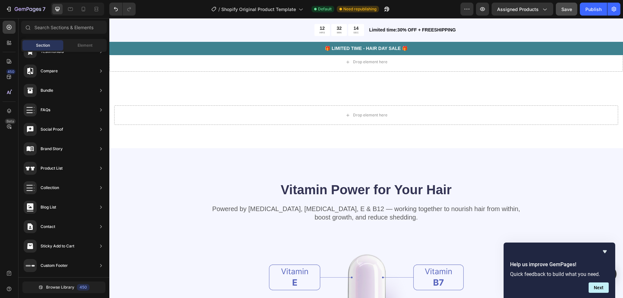
click at [567, 10] on span "Save" at bounding box center [567, 9] width 11 height 6
